Goal: Task Accomplishment & Management: Complete application form

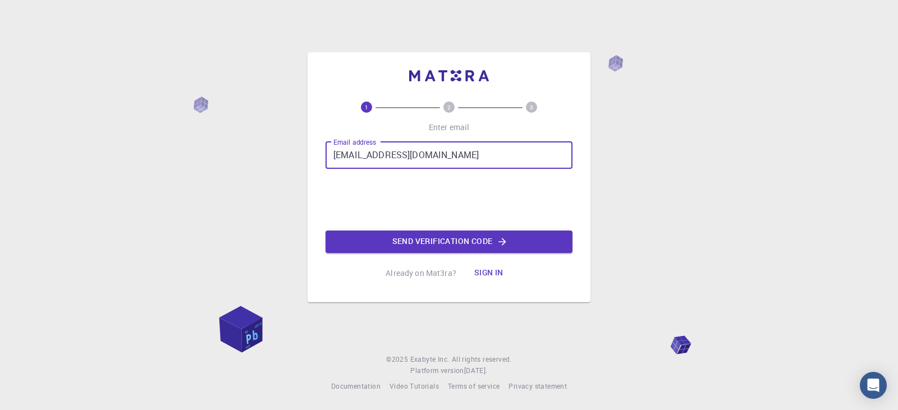
type input "vivekhamse@acu.ac.in"
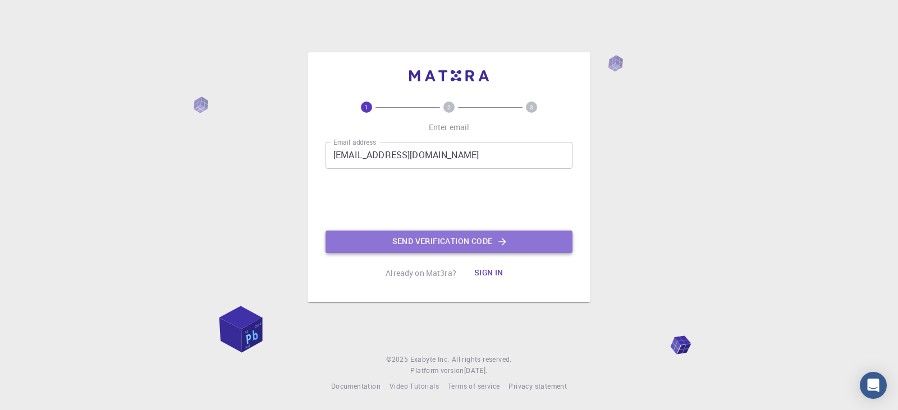
click at [413, 235] on button "Send verification code" at bounding box center [448, 242] width 247 height 22
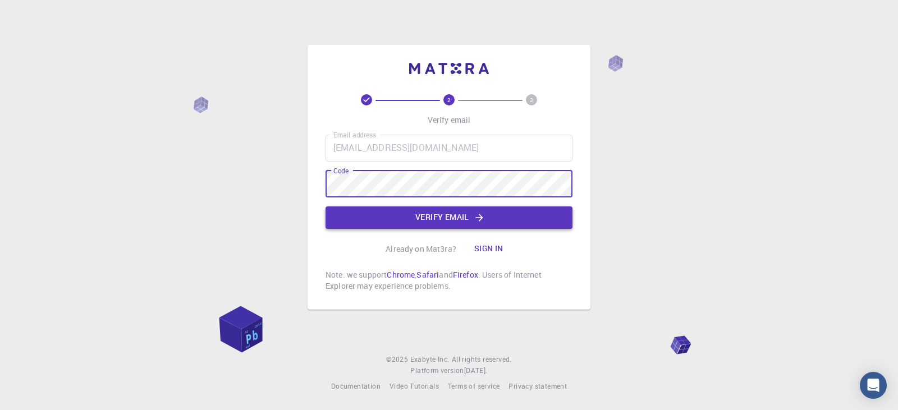
click at [459, 212] on button "Verify email" at bounding box center [448, 217] width 247 height 22
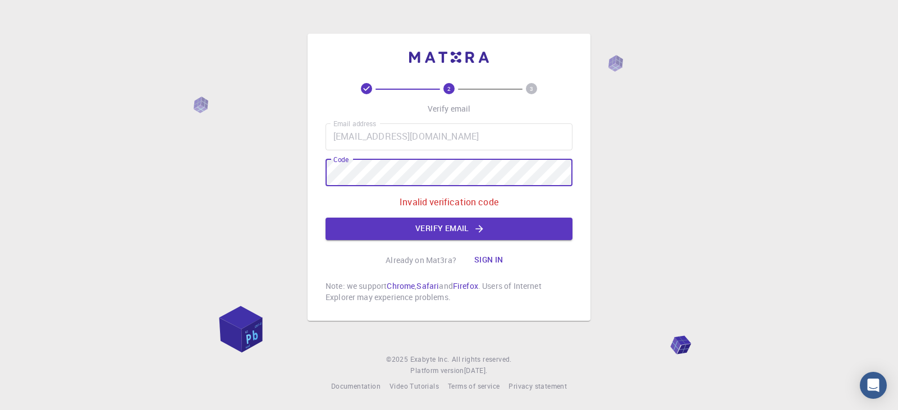
click at [268, 170] on div "2 3 Verify email Email address vivekhamse@acu.ac.in Email address Code Code Inv…" at bounding box center [449, 205] width 898 height 410
click at [468, 223] on button "Verify email" at bounding box center [448, 229] width 247 height 22
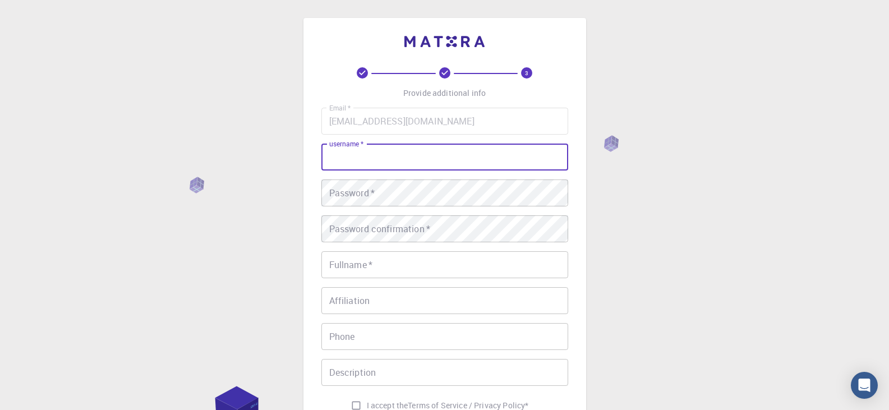
click at [407, 158] on input "username   *" at bounding box center [444, 157] width 247 height 27
type input "vivekhamse@acu.ac.in"
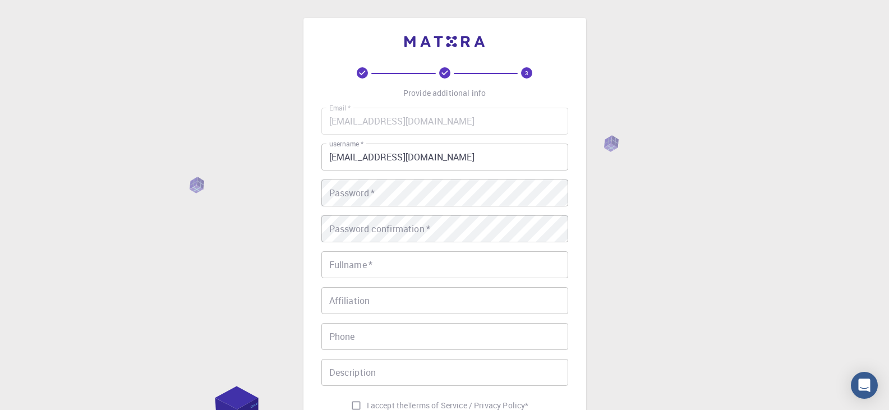
click at [373, 213] on div "Email   * vivekhamse@acu.ac.in Email   * username   * vivekhamse@acu.ac.in user…" at bounding box center [444, 262] width 247 height 309
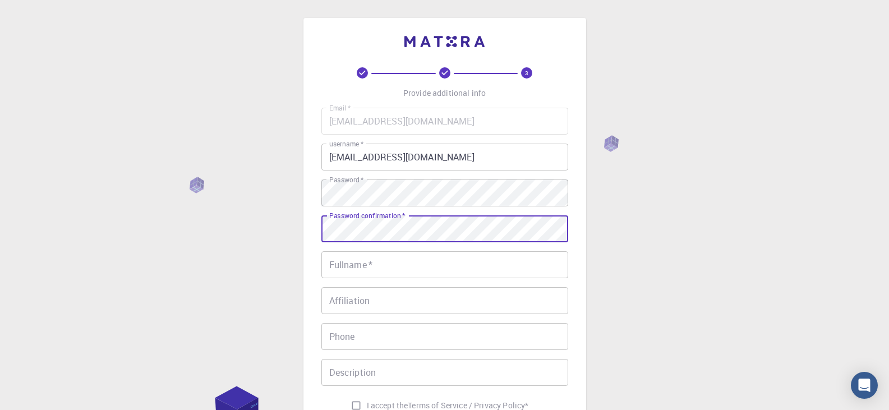
drag, startPoint x: 362, startPoint y: 250, endPoint x: 359, endPoint y: 261, distance: 12.3
click at [362, 252] on div "Email   * vivekhamse@acu.ac.in Email   * username   * vivekhamse@acu.ac.in user…" at bounding box center [444, 262] width 247 height 309
click at [359, 262] on input "Fullname   *" at bounding box center [444, 264] width 247 height 27
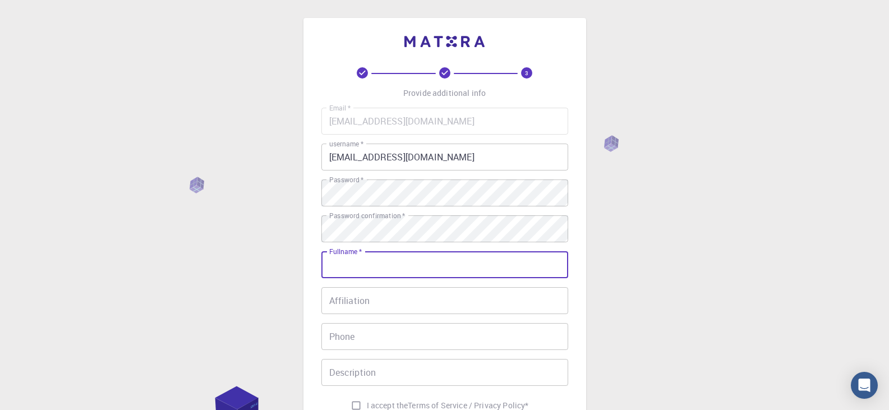
type input "[PERSON_NAME]"
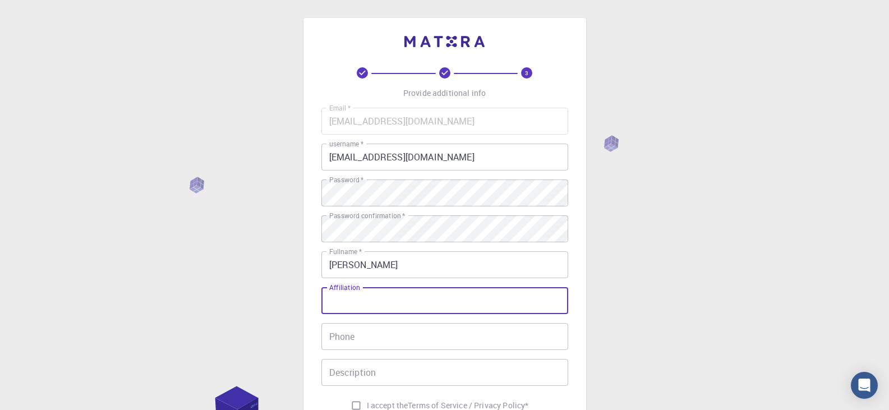
click at [365, 303] on input "Affiliation" at bounding box center [444, 300] width 247 height 27
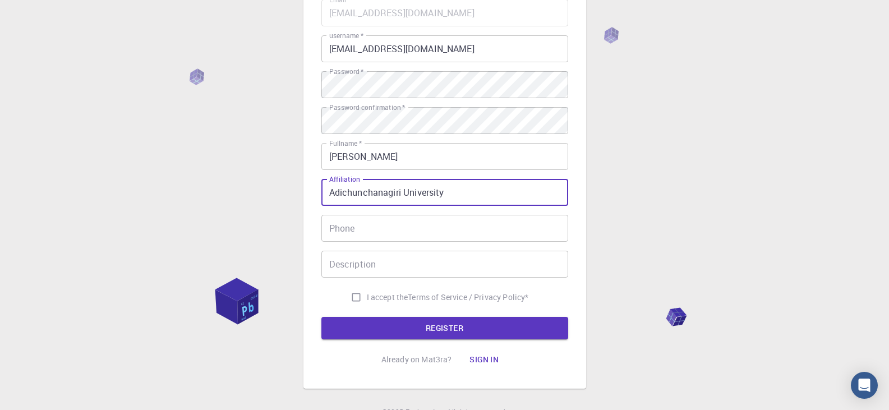
scroll to position [112, 0]
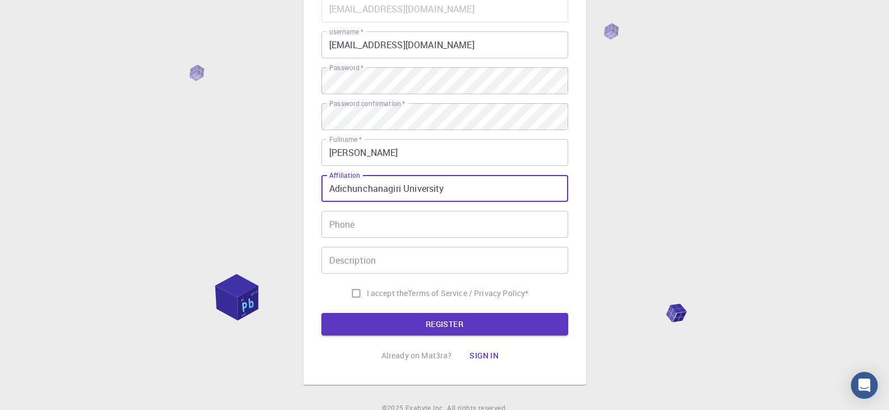
type input "Adichunchanagiri University"
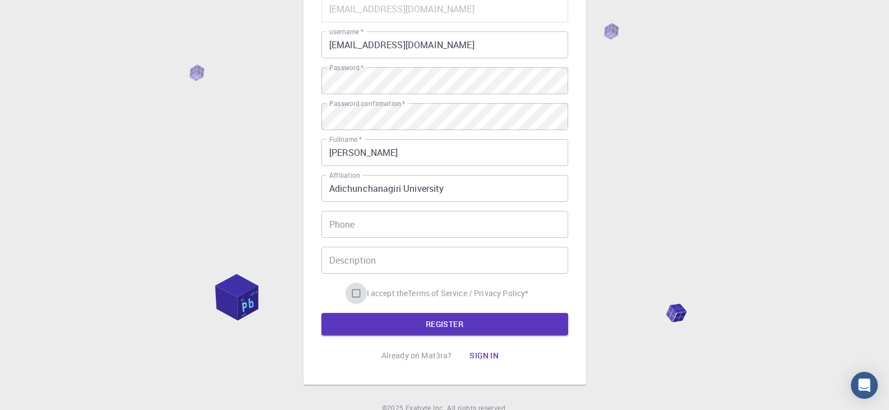
click at [357, 294] on input "I accept the Terms of Service / Privacy Policy *" at bounding box center [356, 293] width 21 height 21
checkbox input "true"
click at [413, 321] on button "REGISTER" at bounding box center [444, 324] width 247 height 22
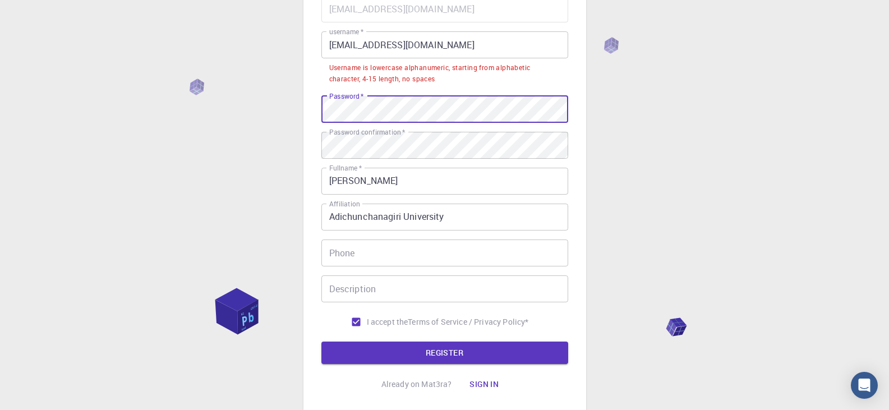
click at [194, 117] on div "3 Provide additional info Email   * vivekhamse@acu.ac.in Email   * username   *…" at bounding box center [444, 188] width 889 height 600
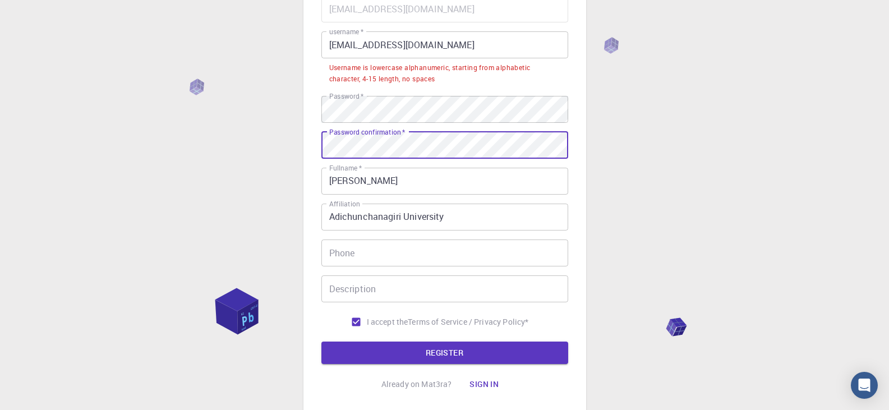
click at [210, 139] on div "3 Provide additional info Email   * vivekhamse@acu.ac.in Email   * username   *…" at bounding box center [444, 188] width 889 height 600
click at [444, 347] on button "REGISTER" at bounding box center [444, 353] width 247 height 22
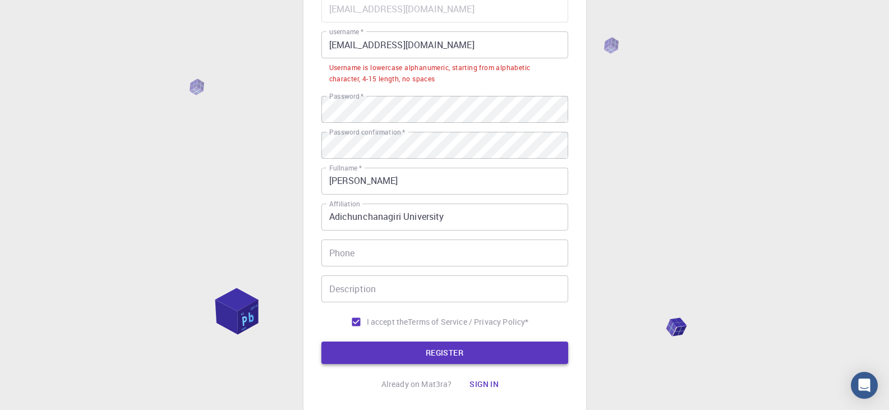
click at [444, 347] on button "REGISTER" at bounding box center [444, 353] width 247 height 22
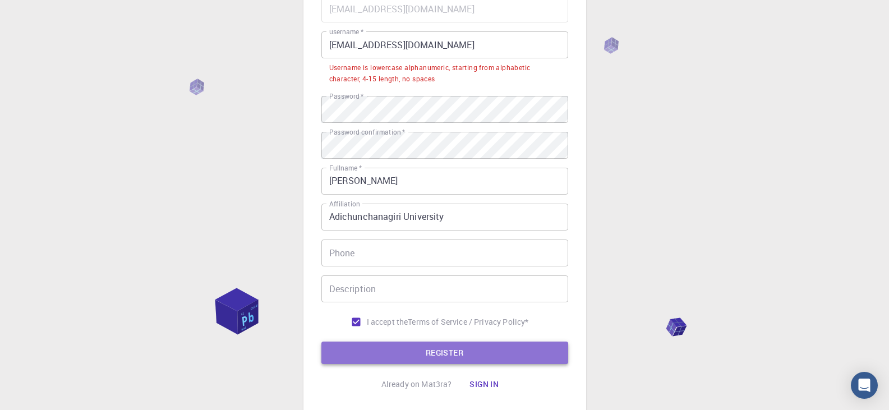
click at [444, 347] on button "REGISTER" at bounding box center [444, 353] width 247 height 22
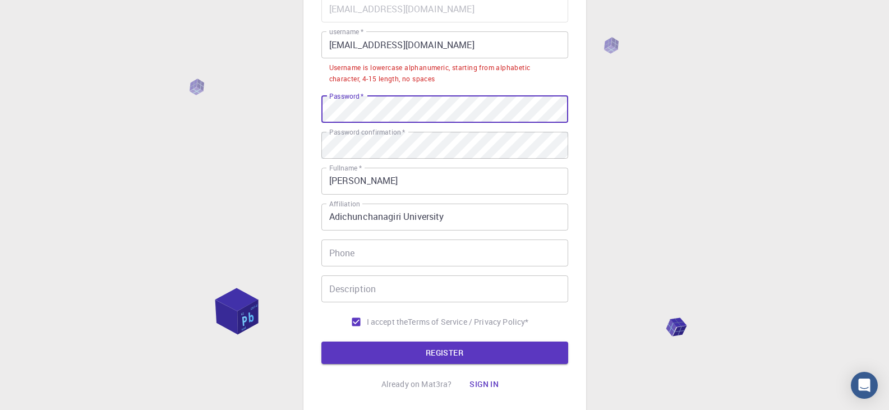
click at [205, 110] on div "3 Provide additional info Email   * vivekhamse@acu.ac.in Email   * username   *…" at bounding box center [444, 188] width 889 height 600
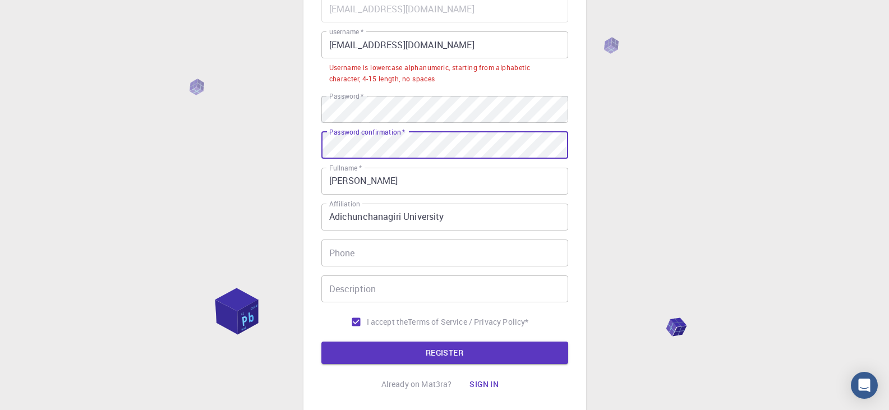
click at [181, 139] on div "3 Provide additional info Email   * vivekhamse@acu.ac.in Email   * username   *…" at bounding box center [444, 188] width 889 height 600
click at [445, 353] on button "REGISTER" at bounding box center [444, 353] width 247 height 22
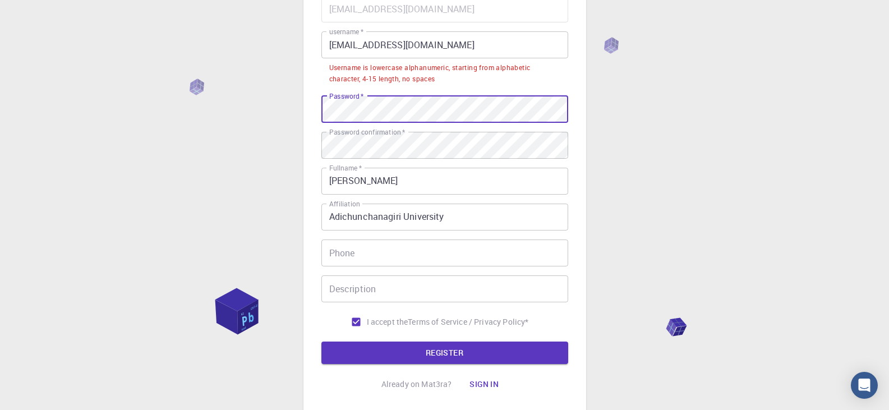
click at [241, 112] on div "3 Provide additional info Email   * vivekhamse@acu.ac.in Email   * username   *…" at bounding box center [444, 188] width 889 height 600
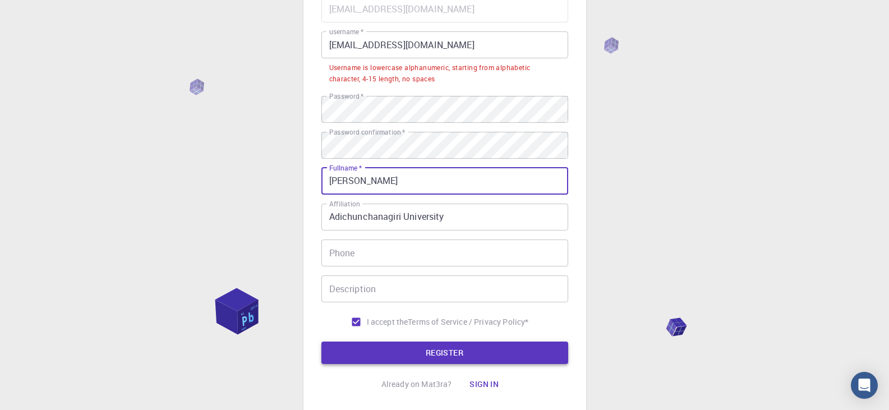
click at [456, 350] on button "REGISTER" at bounding box center [444, 353] width 247 height 22
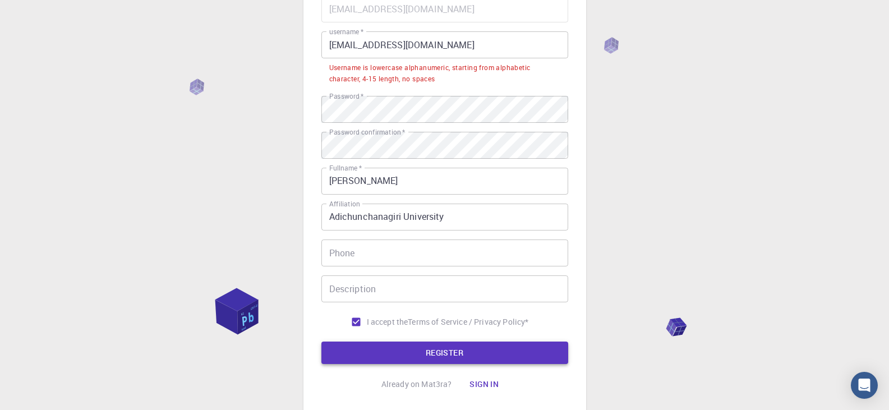
click at [451, 352] on button "REGISTER" at bounding box center [444, 353] width 247 height 22
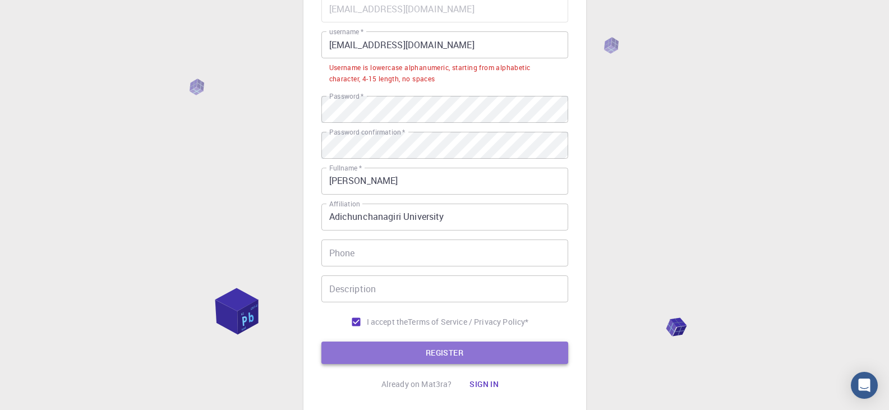
click at [502, 355] on button "REGISTER" at bounding box center [444, 353] width 247 height 22
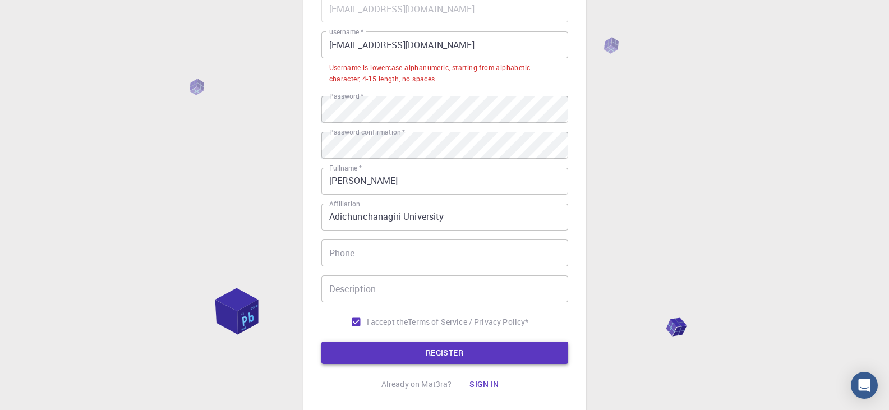
click at [502, 355] on button "REGISTER" at bounding box center [444, 353] width 247 height 22
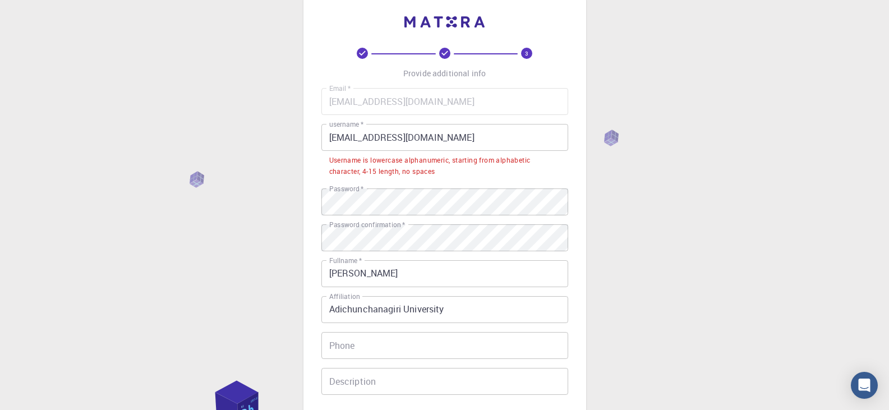
scroll to position [0, 0]
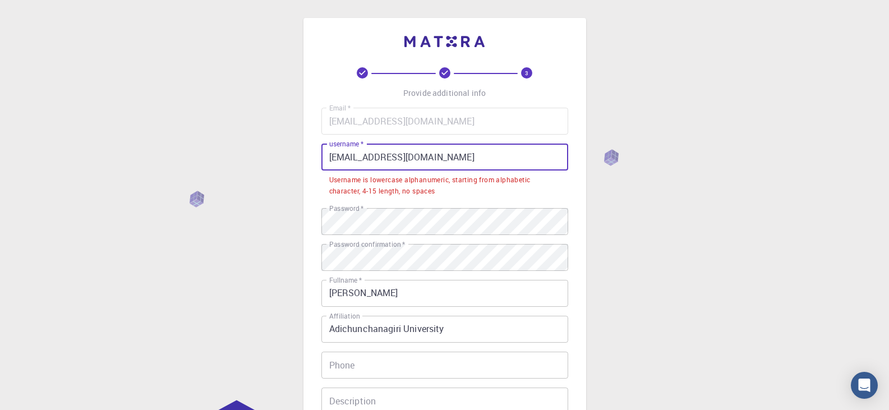
drag, startPoint x: 334, startPoint y: 157, endPoint x: 268, endPoint y: 154, distance: 66.3
click at [268, 154] on div "3 Provide additional info Email   * vivekhamse@acu.ac.in Email   * username   *…" at bounding box center [444, 300] width 889 height 600
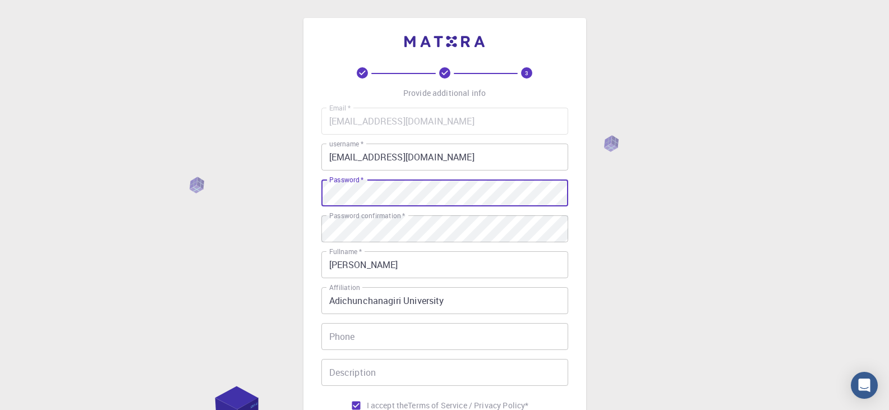
click at [233, 180] on div "3 Provide additional info Email   * vivekhamse@acu.ac.in Email   * username   *…" at bounding box center [444, 285] width 889 height 571
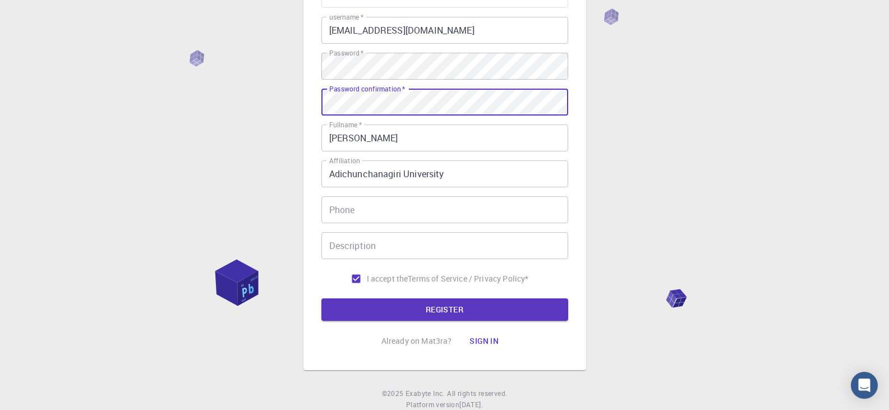
scroll to position [161, 0]
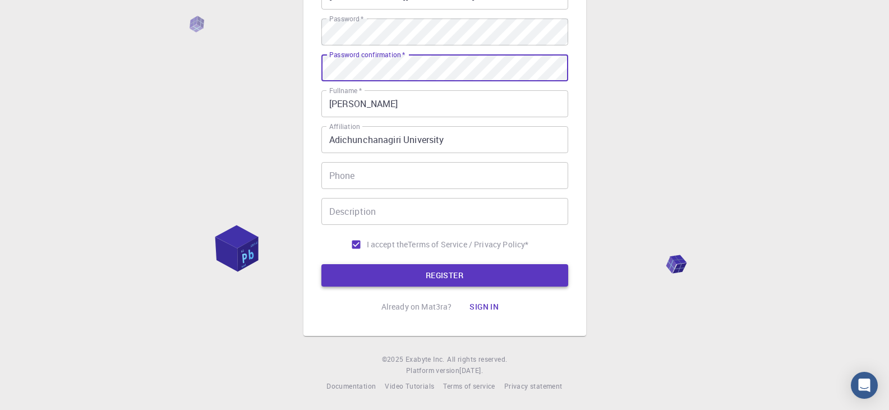
click at [436, 275] on button "REGISTER" at bounding box center [444, 275] width 247 height 22
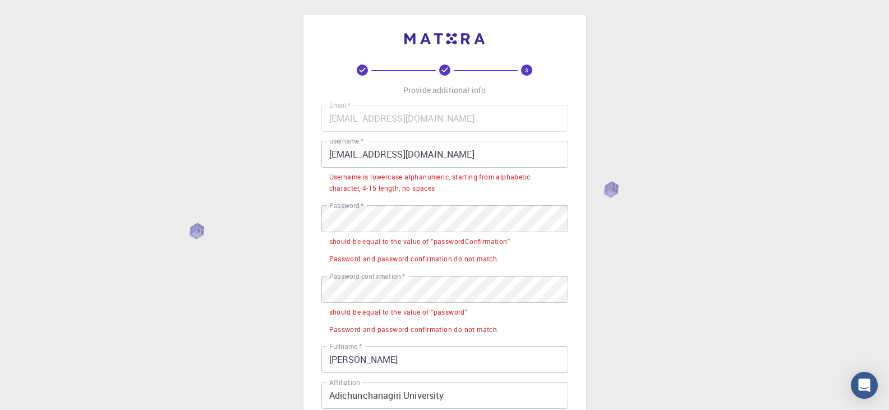
scroll to position [0, 0]
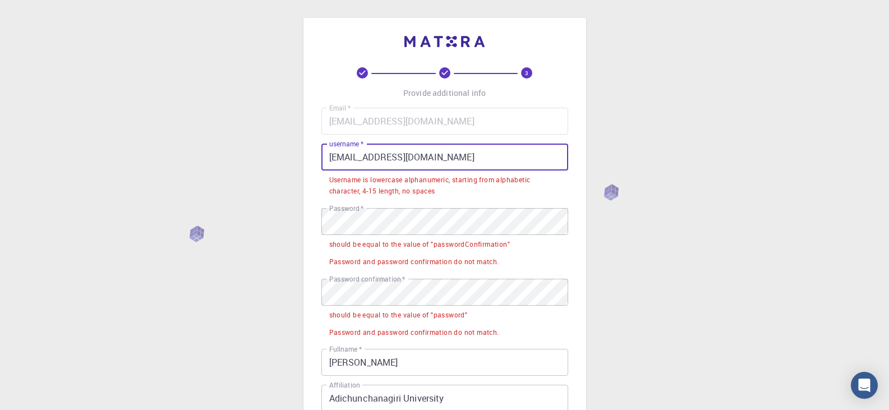
drag, startPoint x: 433, startPoint y: 157, endPoint x: 294, endPoint y: 157, distance: 138.6
click at [294, 157] on div "3 Provide additional info Email   * vivekhamse@acu.ac.in Email   * username   *…" at bounding box center [444, 334] width 889 height 669
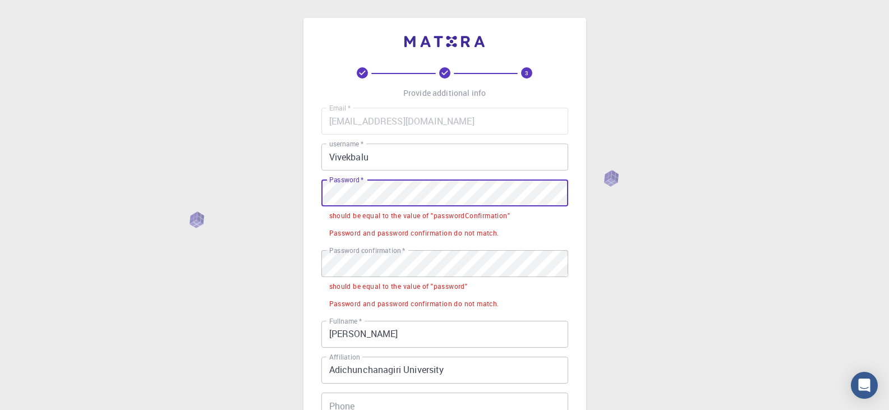
click at [68, 183] on div "3 Provide additional info Email   * vivekhamse@acu.ac.in Email   * username   *…" at bounding box center [444, 320] width 889 height 640
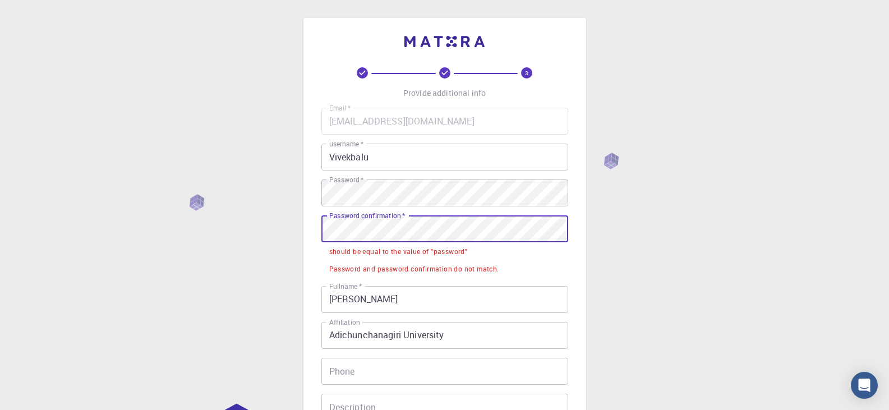
click at [42, 205] on div "3 Provide additional info Email   * vivekhamse@acu.ac.in Email   * username   *…" at bounding box center [444, 303] width 889 height 606
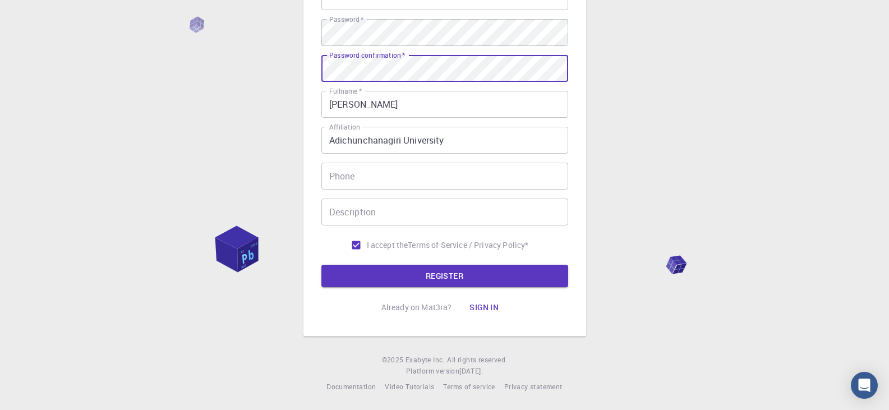
scroll to position [161, 0]
click at [417, 268] on button "REGISTER" at bounding box center [444, 275] width 247 height 22
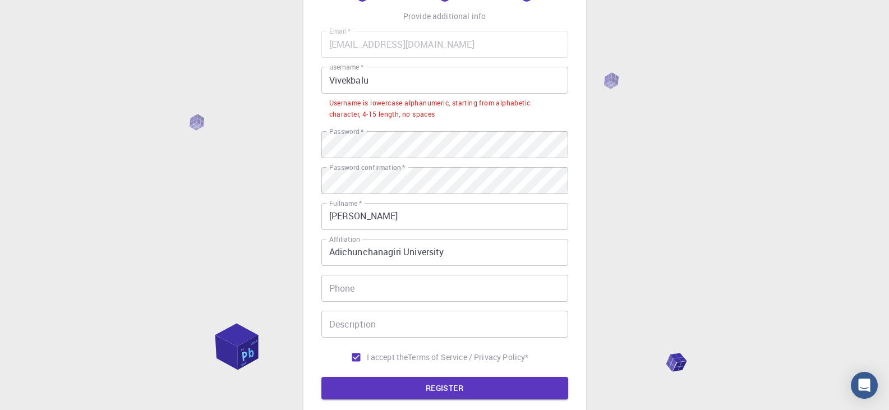
scroll to position [49, 0]
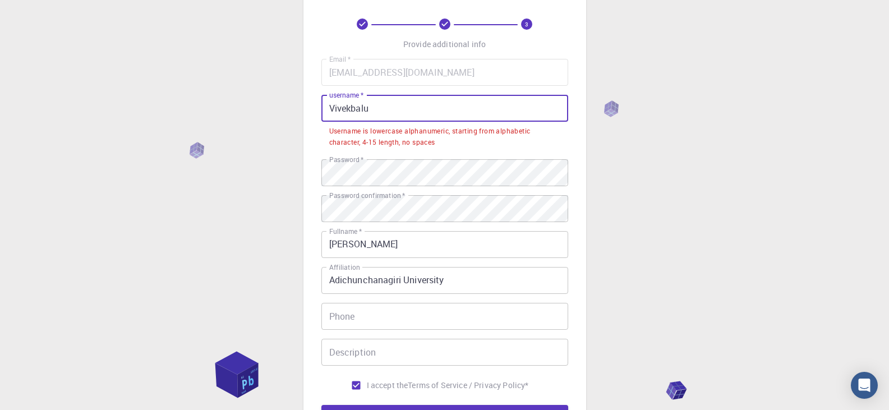
click at [350, 108] on input "Vivekbalu" at bounding box center [444, 108] width 247 height 27
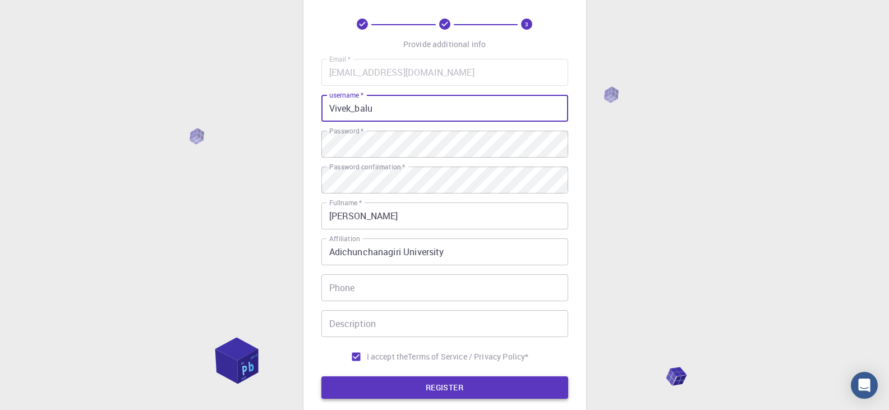
click at [466, 393] on button "REGISTER" at bounding box center [444, 387] width 247 height 22
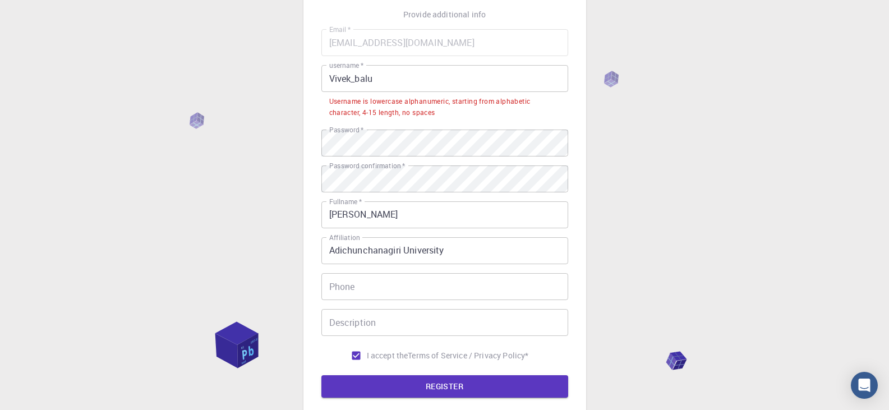
scroll to position [105, 0]
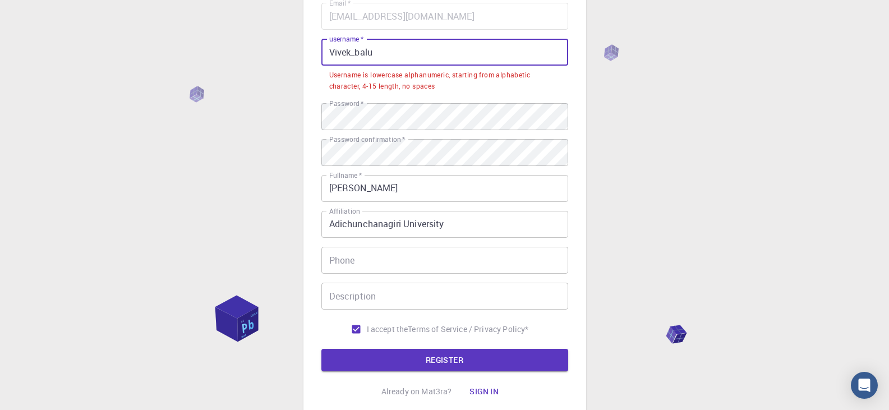
drag, startPoint x: 379, startPoint y: 53, endPoint x: 206, endPoint y: 46, distance: 172.4
click at [217, 47] on div "3 Provide additional info Email   * vivekhamse@acu.ac.in Email   * username   *…" at bounding box center [444, 195] width 889 height 600
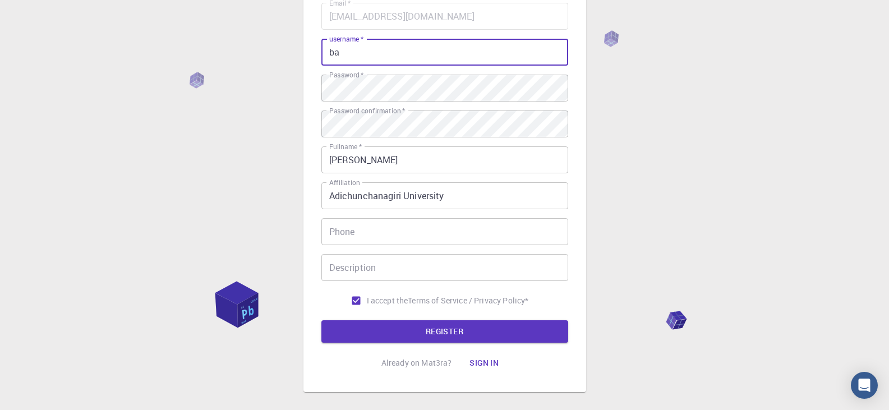
type input "b"
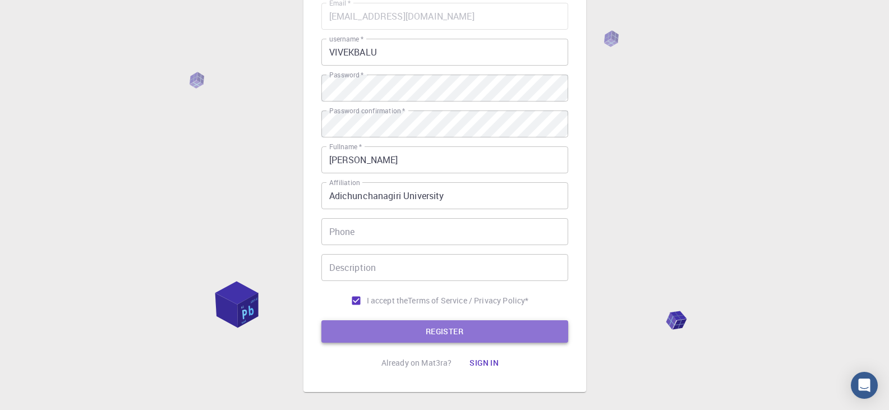
click at [451, 325] on button "REGISTER" at bounding box center [444, 331] width 247 height 22
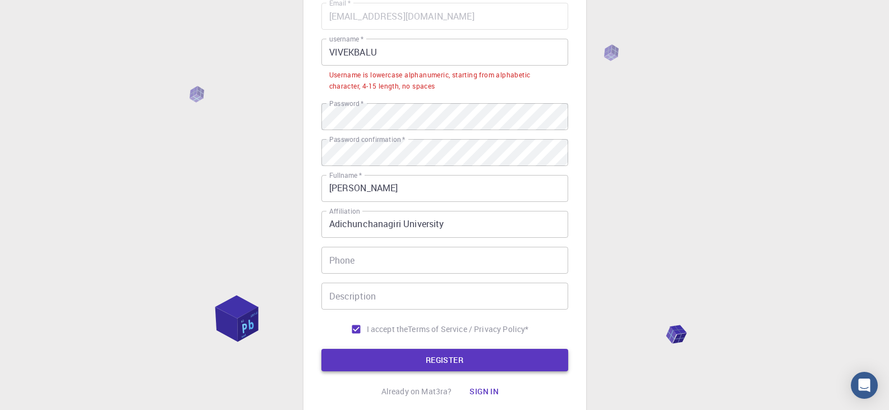
click at [455, 362] on button "REGISTER" at bounding box center [444, 360] width 247 height 22
drag, startPoint x: 402, startPoint y: 47, endPoint x: 177, endPoint y: 49, distance: 225.5
click at [177, 49] on div "3 Provide additional info Email   * vivekhamse@acu.ac.in Email   * username   *…" at bounding box center [444, 195] width 889 height 600
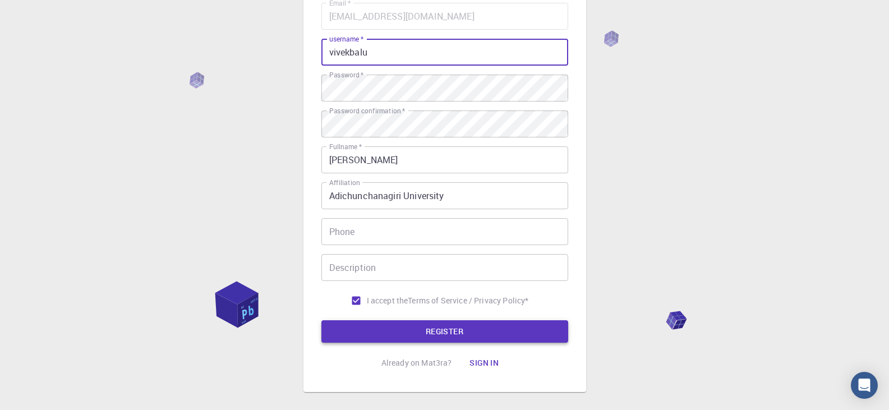
type input "vivekbalu"
click at [461, 328] on button "REGISTER" at bounding box center [444, 331] width 247 height 22
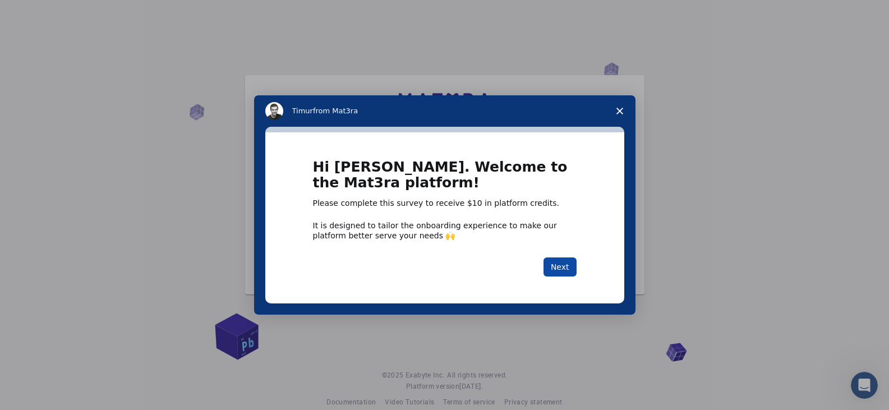
click at [556, 266] on button "Next" at bounding box center [560, 267] width 33 height 19
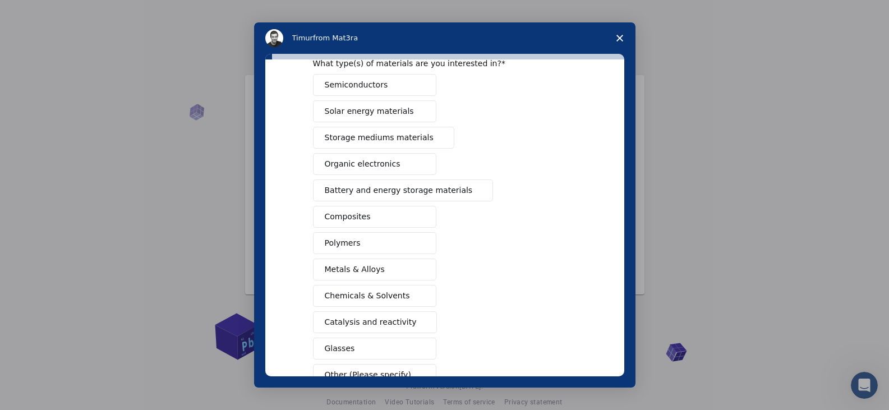
scroll to position [112, 0]
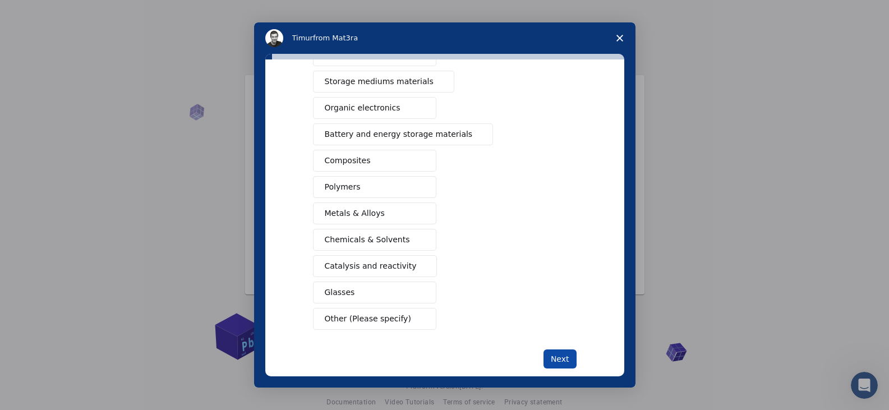
click at [562, 356] on button "Next" at bounding box center [560, 359] width 33 height 19
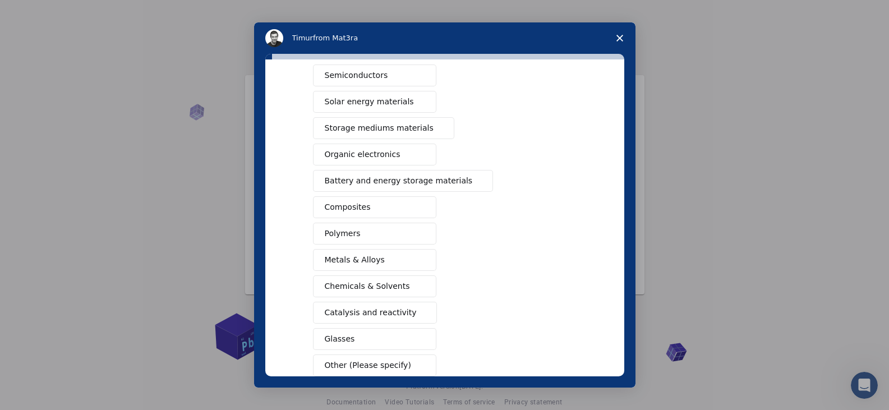
click at [395, 279] on button "Chemicals & Solvents" at bounding box center [374, 286] width 123 height 22
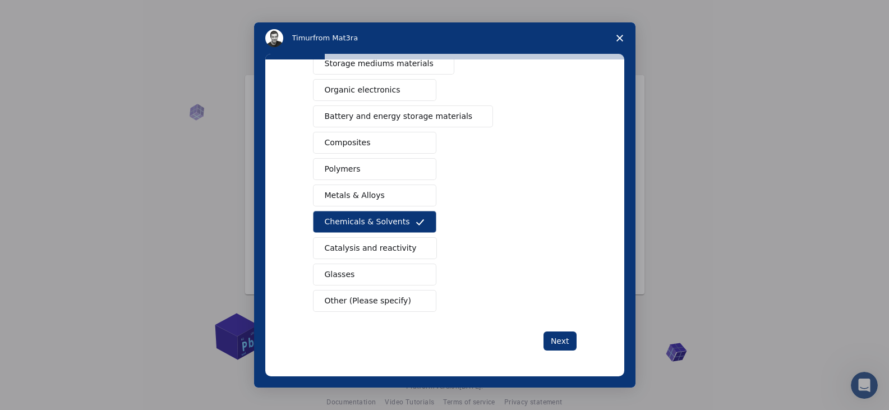
scroll to position [131, 0]
click at [558, 340] on button "Next" at bounding box center [560, 339] width 33 height 19
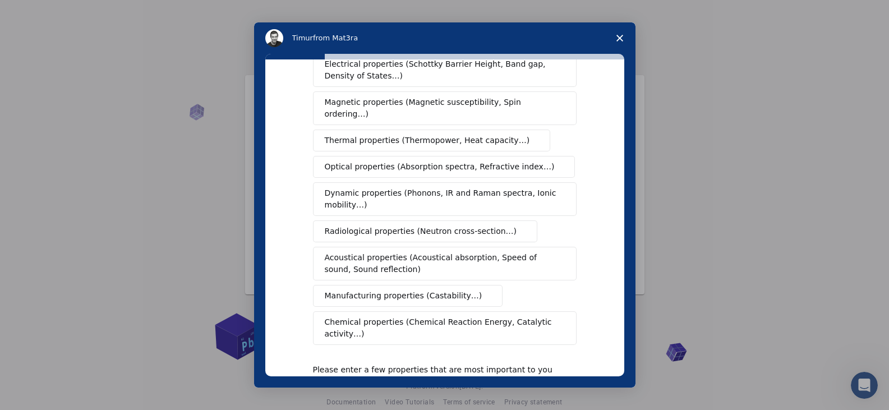
scroll to position [112, 0]
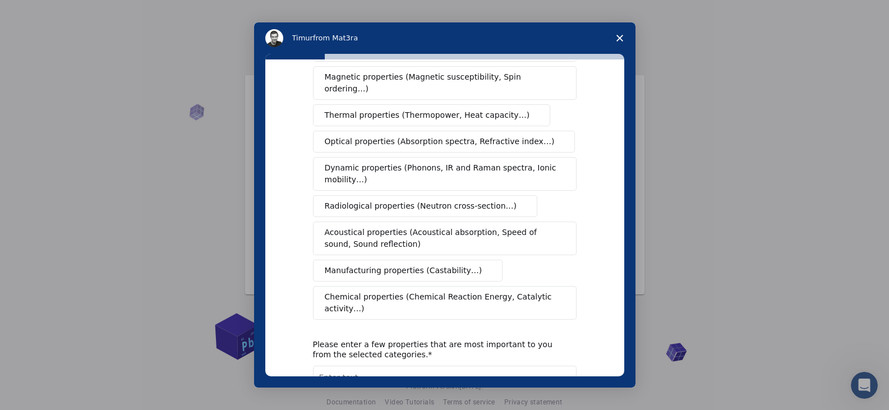
click at [470, 291] on span "Chemical properties (Chemical Reaction Energy, Catalytic activity…)" at bounding box center [441, 303] width 232 height 24
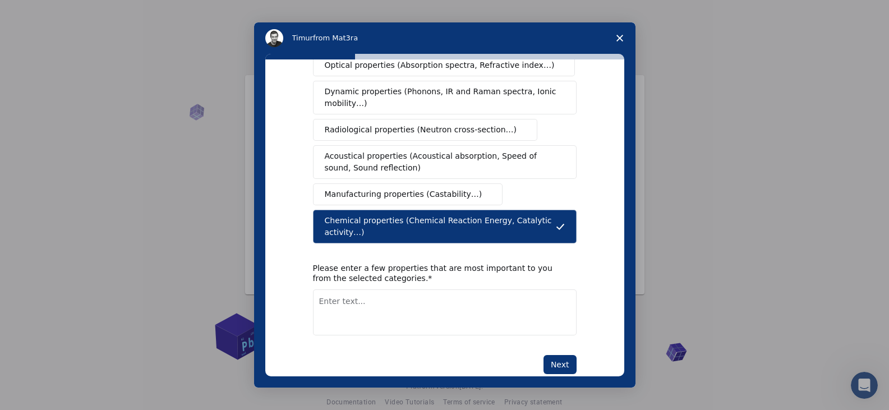
scroll to position [190, 0]
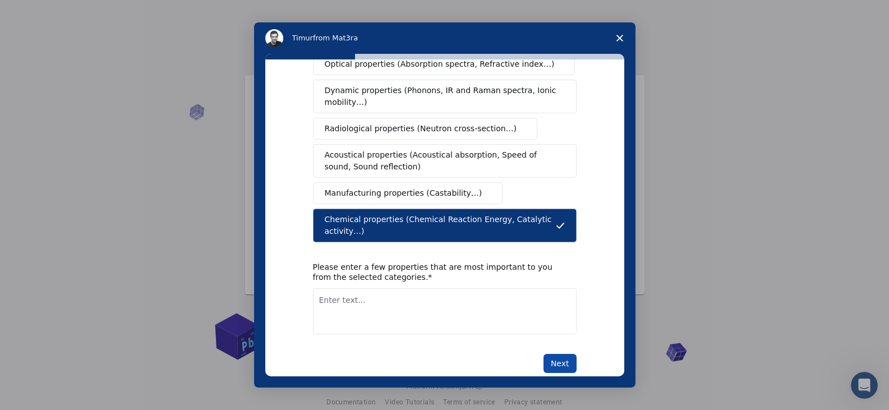
click at [564, 354] on button "Next" at bounding box center [560, 363] width 33 height 19
click at [360, 298] on textarea "Enter text..." at bounding box center [445, 311] width 264 height 46
type textarea "DFT"
click at [570, 354] on button "Next" at bounding box center [560, 363] width 33 height 19
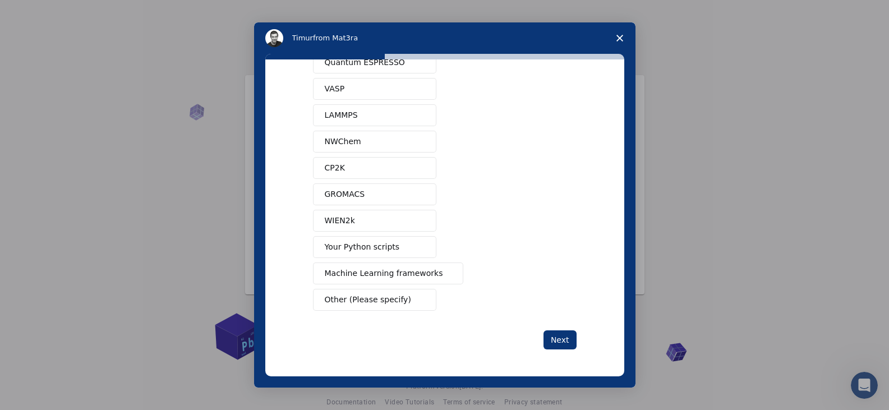
scroll to position [0, 0]
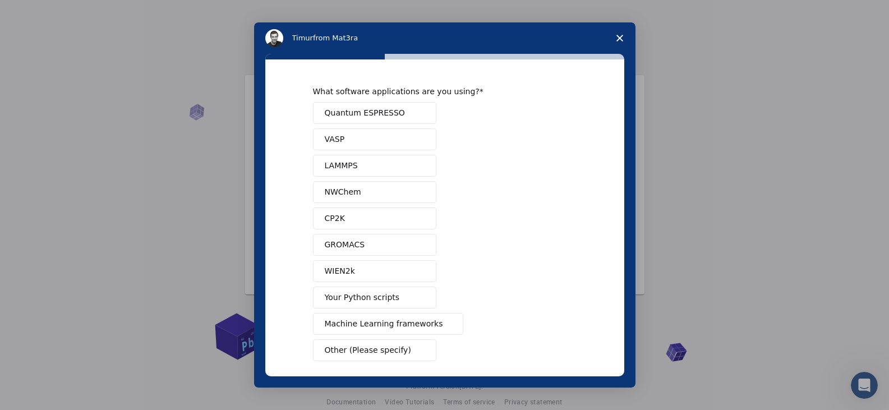
click at [375, 114] on span "Quantum ESPRESSO" at bounding box center [365, 113] width 80 height 12
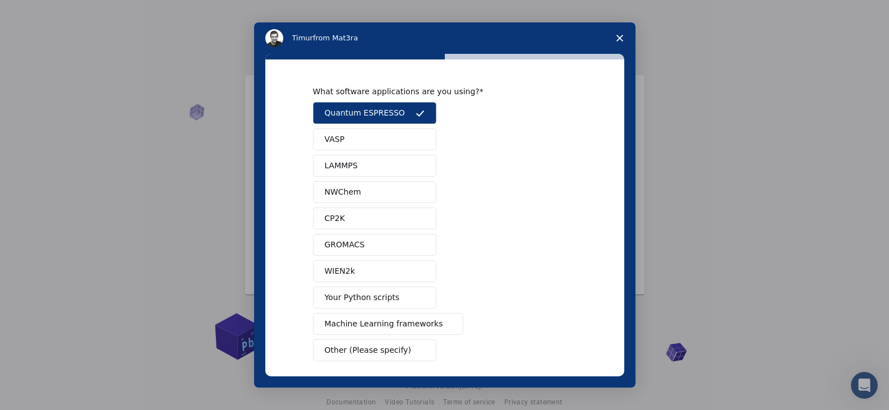
click at [370, 140] on button "VASP" at bounding box center [374, 139] width 123 height 22
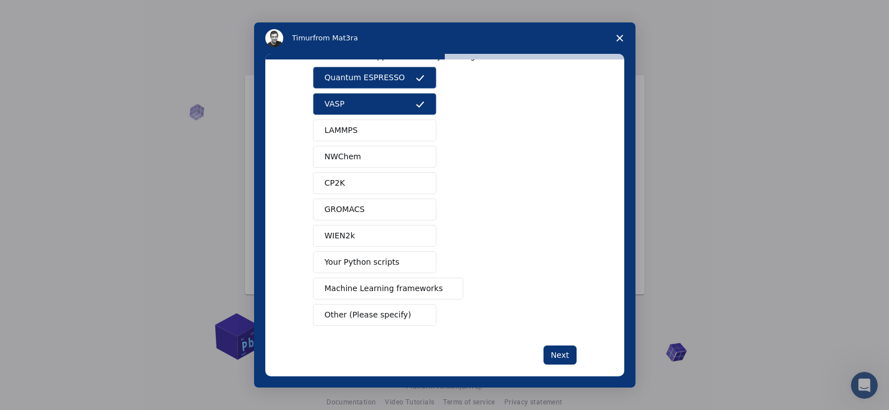
scroll to position [50, 0]
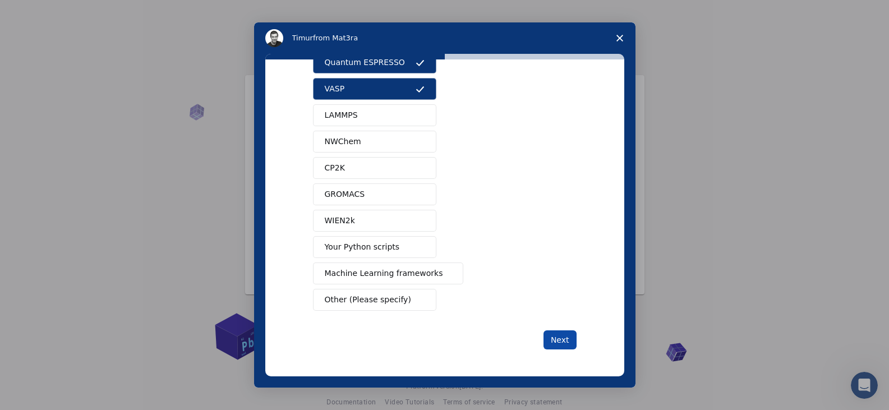
click at [561, 341] on button "Next" at bounding box center [560, 339] width 33 height 19
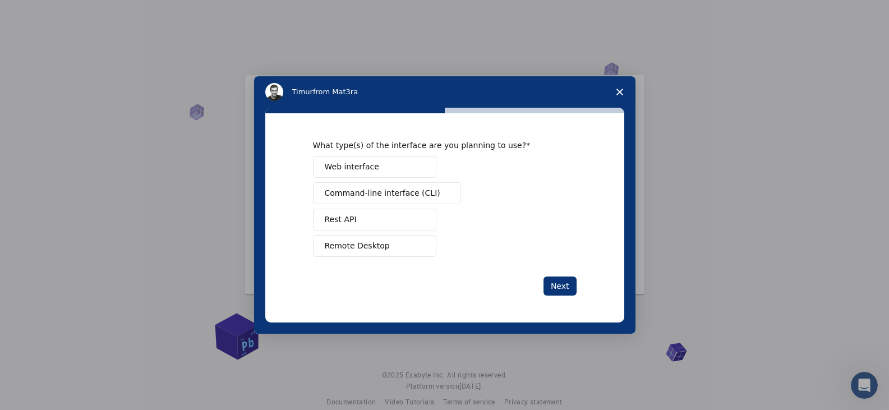
click at [360, 152] on div "What type(s) of the interface are you planning to use? Web interface Command-li…" at bounding box center [445, 198] width 264 height 117
click at [361, 162] on span "Web interface" at bounding box center [352, 167] width 54 height 12
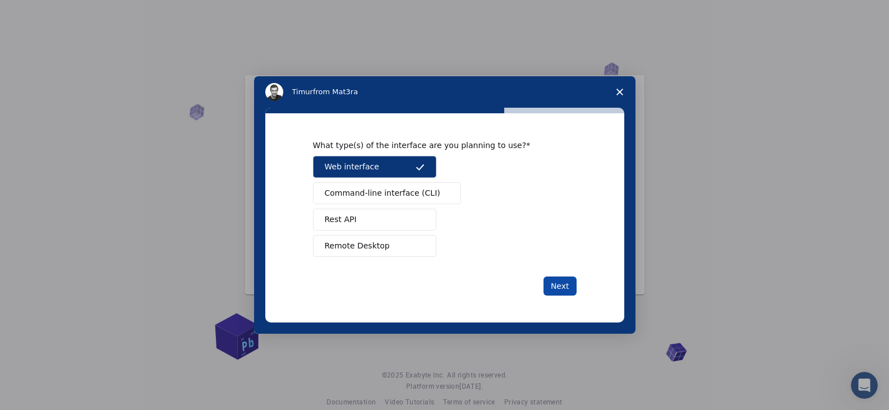
click at [554, 278] on button "Next" at bounding box center [560, 286] width 33 height 19
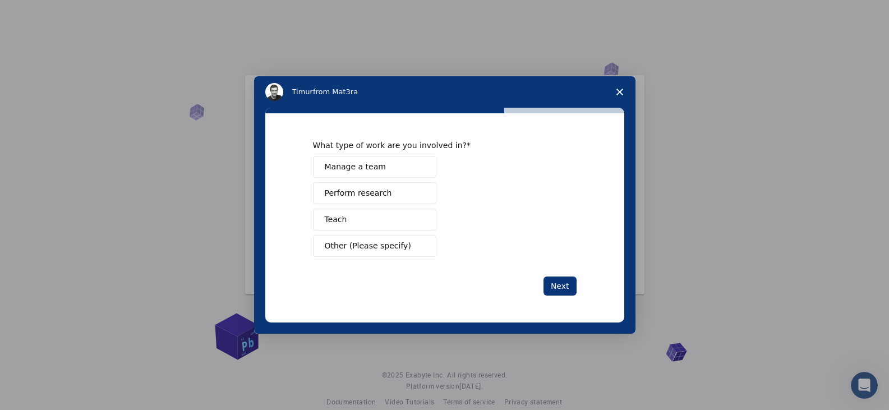
click at [369, 188] on span "Perform research" at bounding box center [358, 193] width 67 height 12
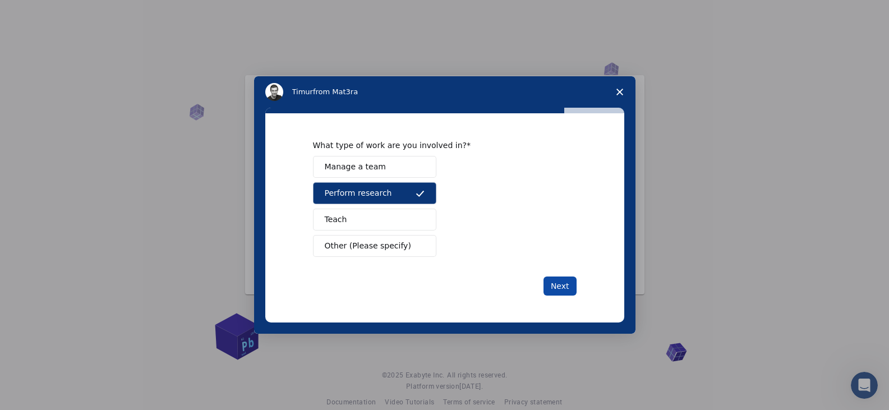
click at [571, 287] on button "Next" at bounding box center [560, 286] width 33 height 19
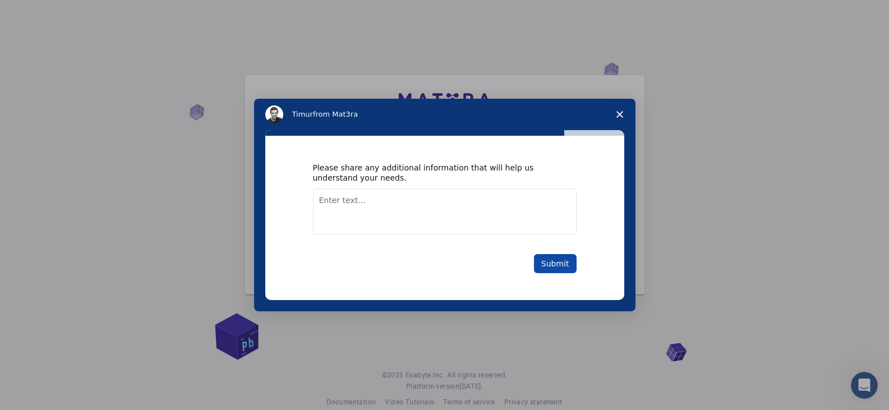
click at [559, 266] on button "Submit" at bounding box center [555, 263] width 43 height 19
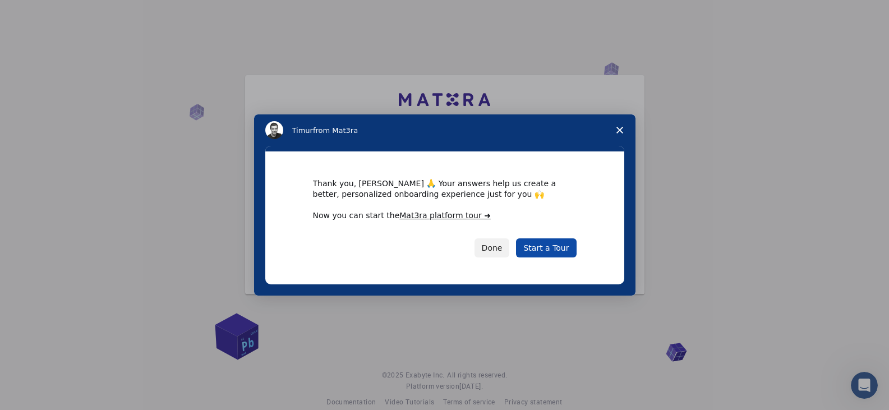
click at [547, 250] on link "Start a Tour" at bounding box center [546, 247] width 60 height 19
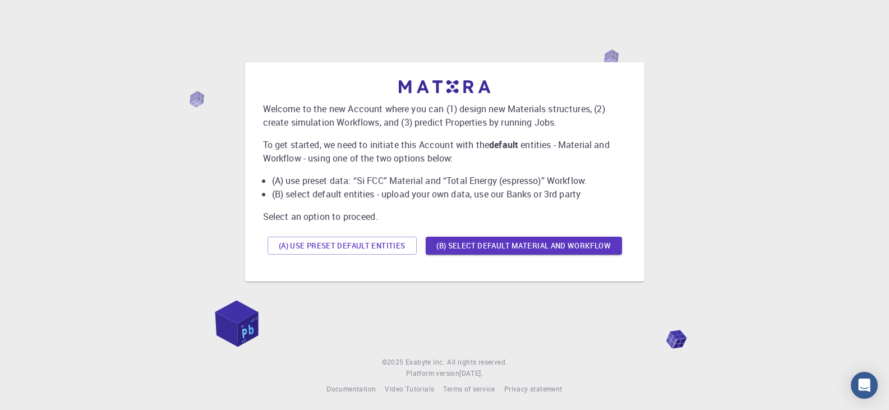
scroll to position [16, 0]
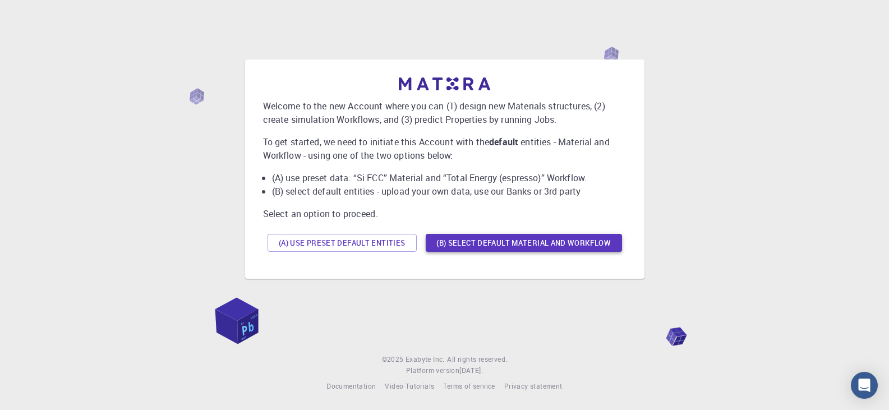
click at [534, 245] on button "(B) Select default material and workflow" at bounding box center [524, 243] width 196 height 18
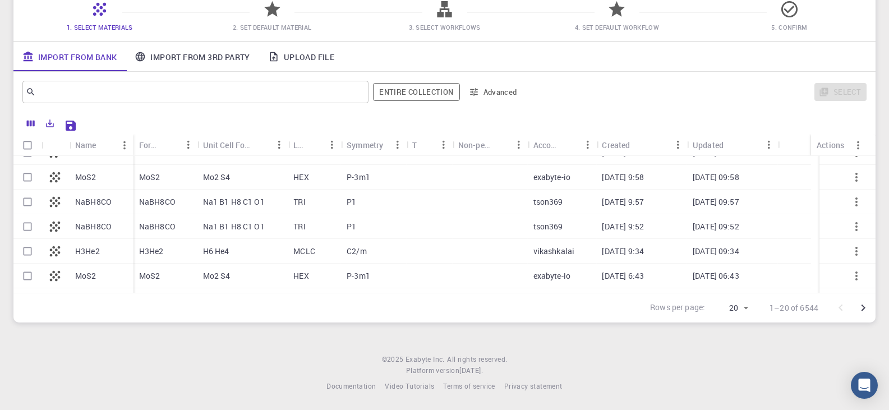
scroll to position [76, 0]
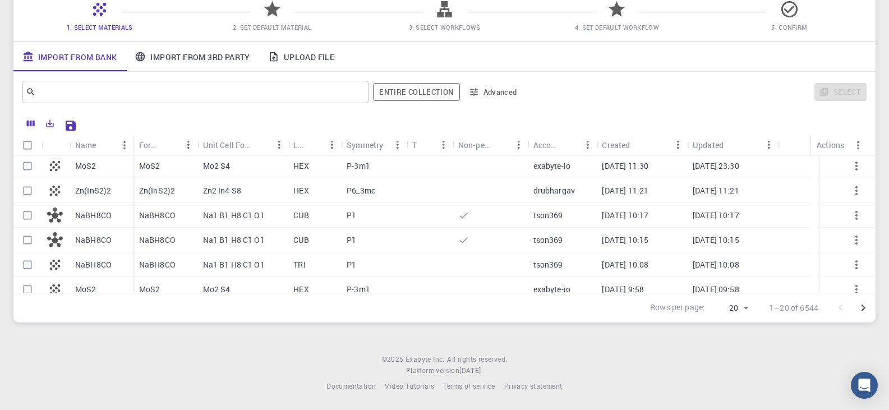
click at [213, 64] on link "Import From 3rd Party" at bounding box center [192, 56] width 133 height 29
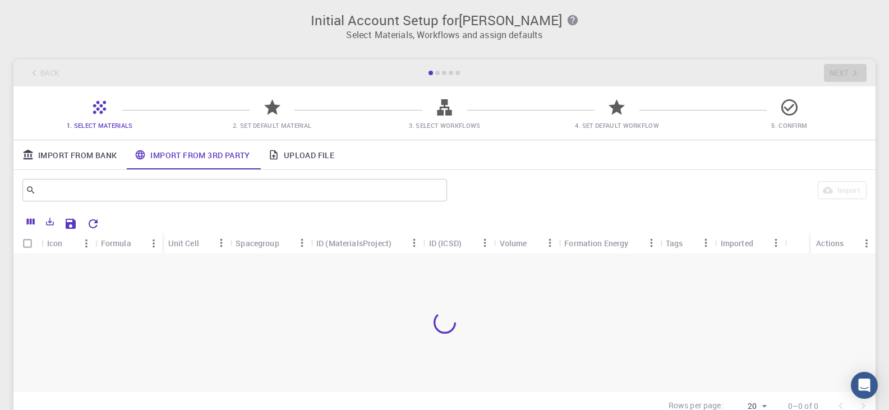
scroll to position [0, 0]
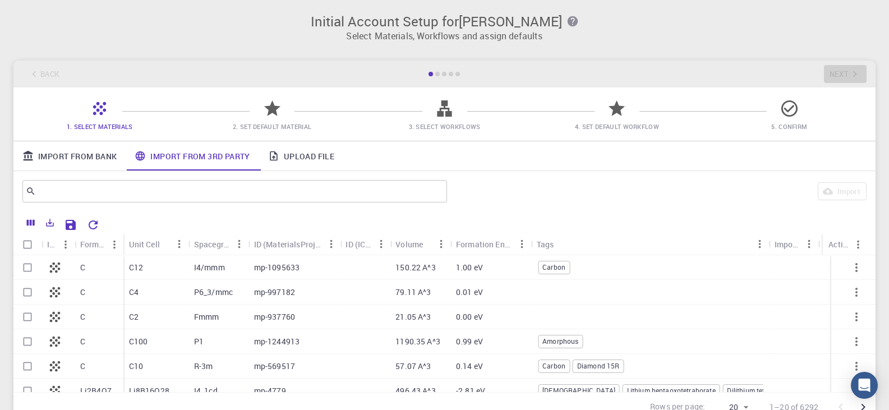
click at [310, 149] on link "Upload File" at bounding box center [301, 155] width 84 height 29
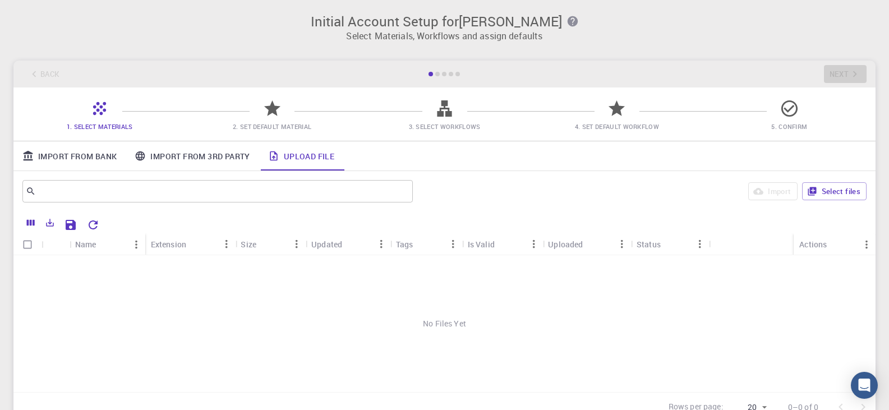
click at [77, 163] on link "Import From Bank" at bounding box center [69, 155] width 112 height 29
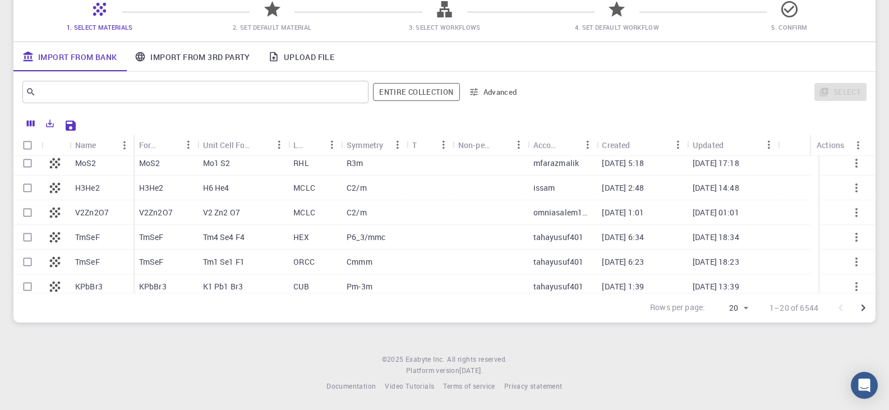
scroll to position [357, 0]
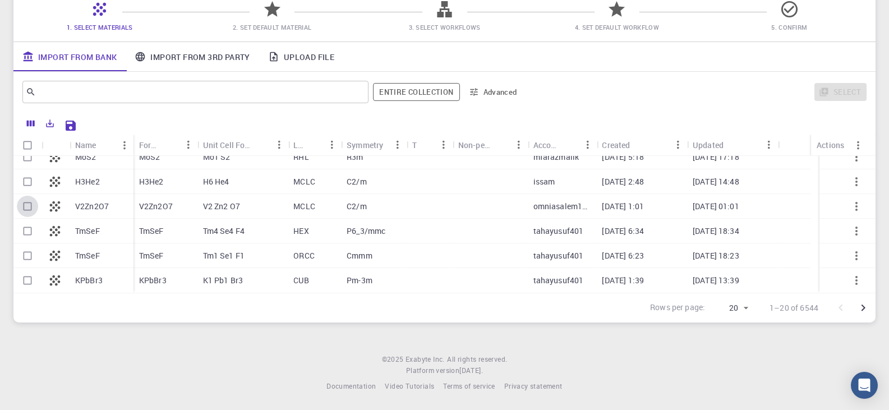
click at [33, 206] on input "Select row" at bounding box center [27, 206] width 21 height 21
checkbox input "true"
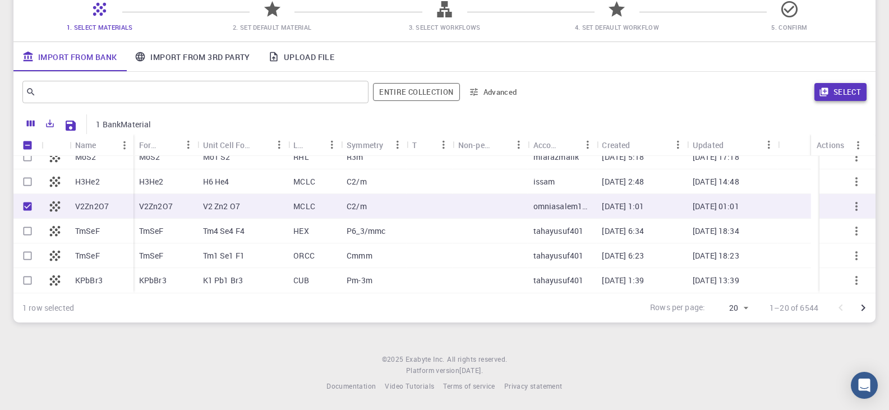
click at [856, 94] on button "Select" at bounding box center [841, 92] width 52 height 18
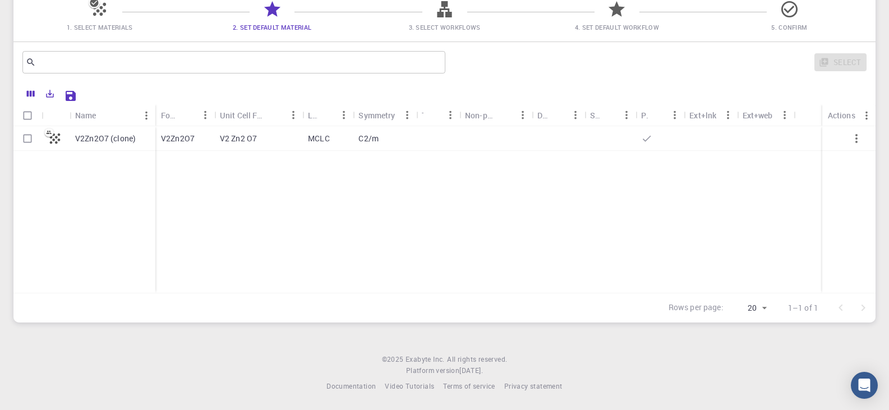
click at [100, 16] on icon at bounding box center [100, 9] width 20 height 20
click at [99, 11] on icon at bounding box center [99, 9] width 13 height 13
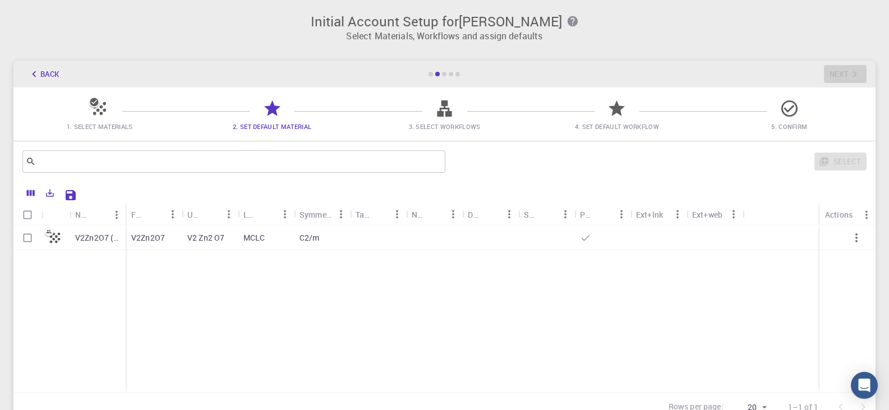
click at [31, 187] on button "Columns" at bounding box center [30, 193] width 19 height 18
